Goal: Answer question/provide support

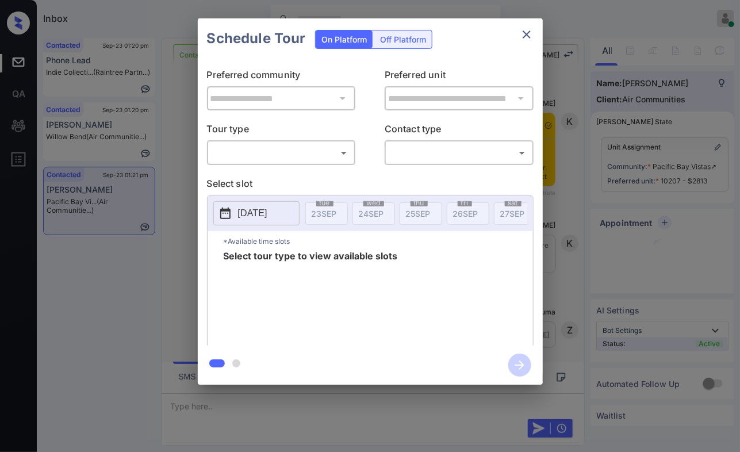
scroll to position [2092, 0]
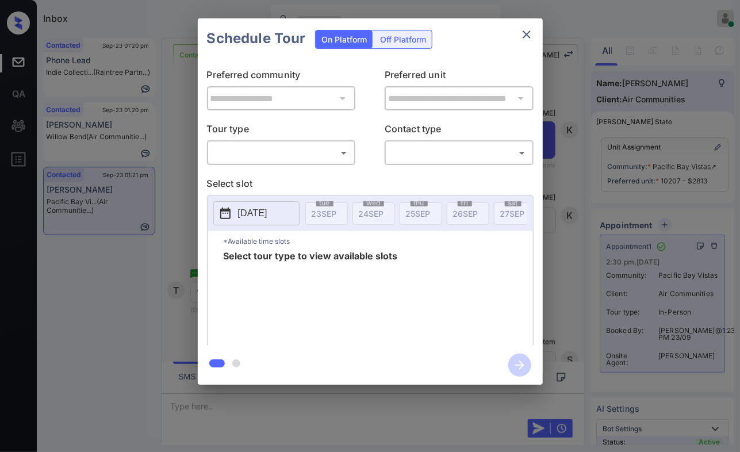
click at [319, 153] on body "Inbox Caroline Dacanay Online Set yourself offline Set yourself on break Profil…" at bounding box center [370, 226] width 740 height 452
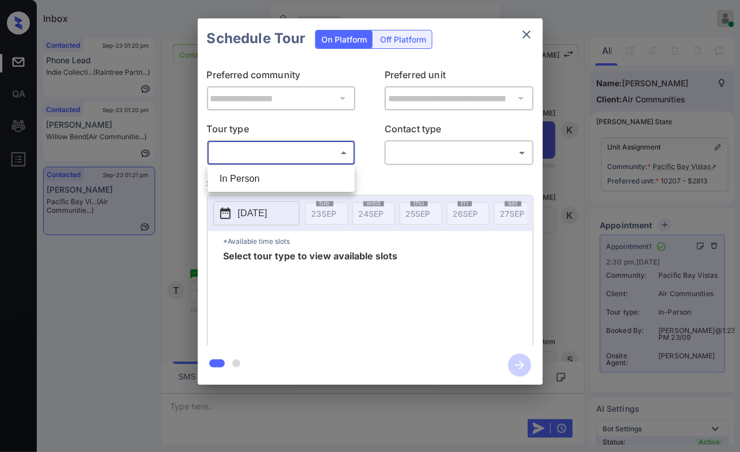
click at [592, 166] on div at bounding box center [370, 226] width 740 height 452
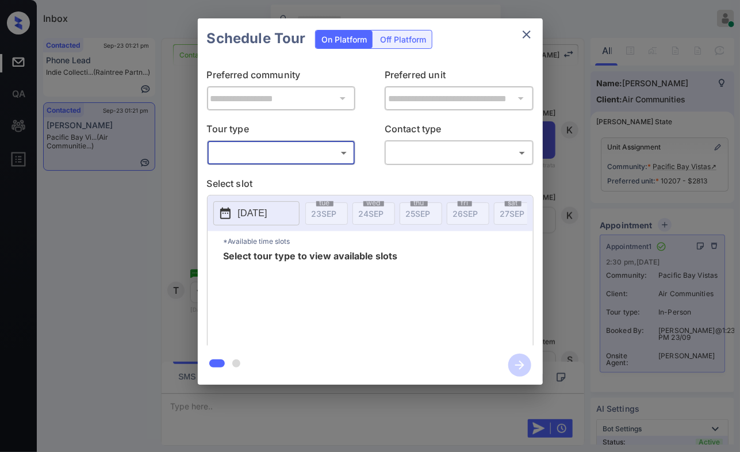
click at [570, 255] on div "**********" at bounding box center [370, 201] width 740 height 403
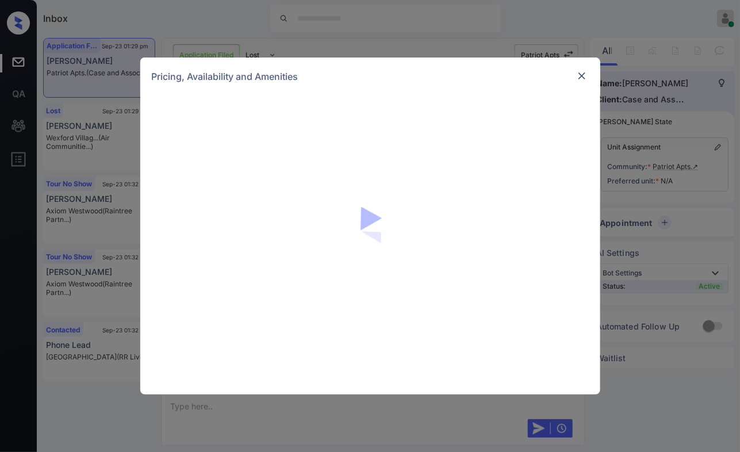
scroll to position [2443, 0]
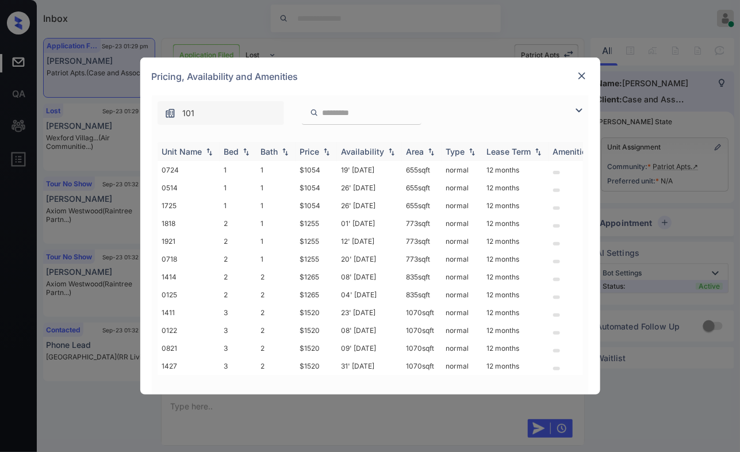
click at [329, 148] on img at bounding box center [326, 152] width 11 height 8
click at [329, 148] on img at bounding box center [326, 151] width 11 height 9
drag, startPoint x: 325, startPoint y: 240, endPoint x: 299, endPoint y: 243, distance: 26.0
click at [299, 243] on td "$1255" at bounding box center [315, 241] width 41 height 18
copy td "$1255"
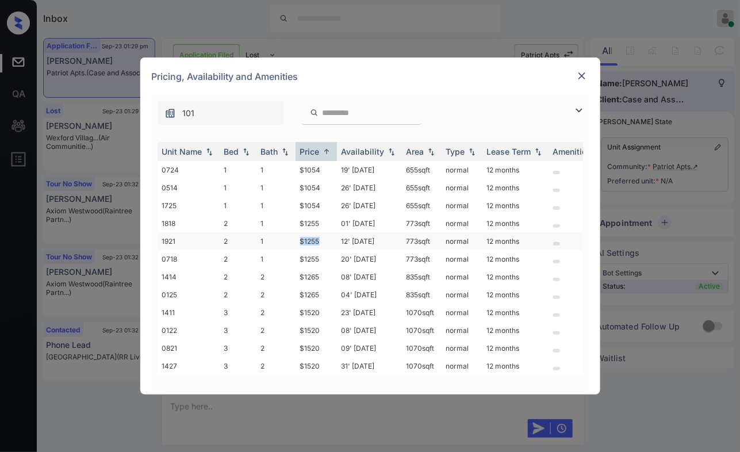
click at [307, 238] on td "$1255" at bounding box center [315, 241] width 41 height 18
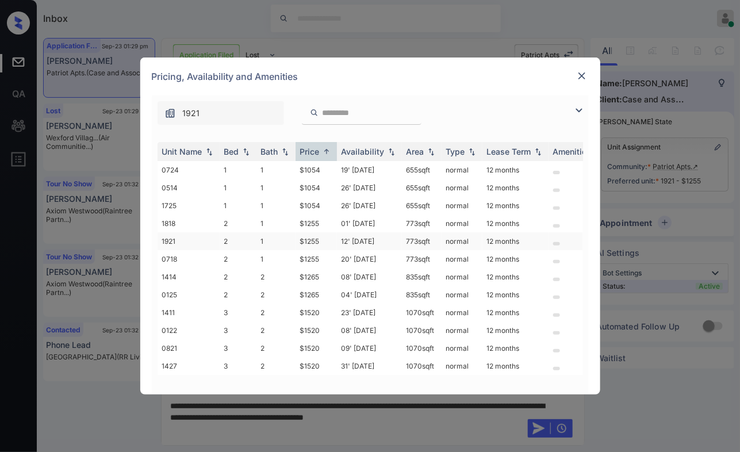
click at [357, 236] on td "12' [DATE]" at bounding box center [369, 241] width 65 height 18
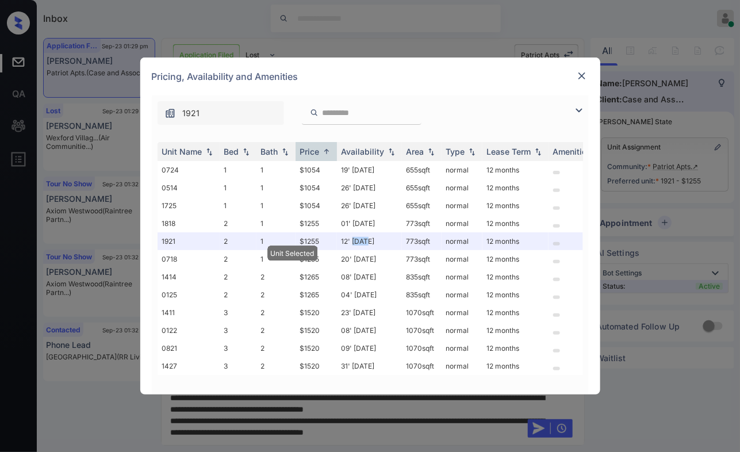
click at [584, 75] on img at bounding box center [581, 75] width 11 height 11
